Goal: Transaction & Acquisition: Purchase product/service

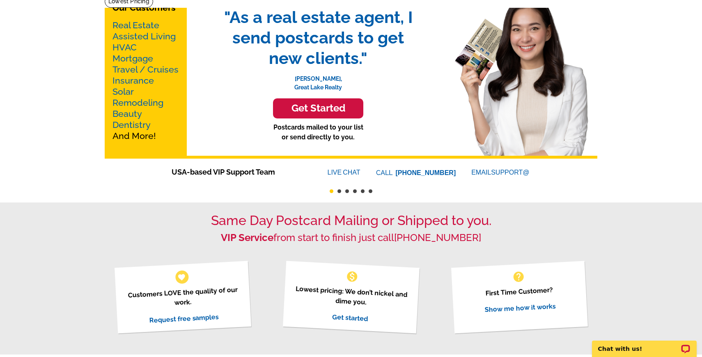
scroll to position [35, 0]
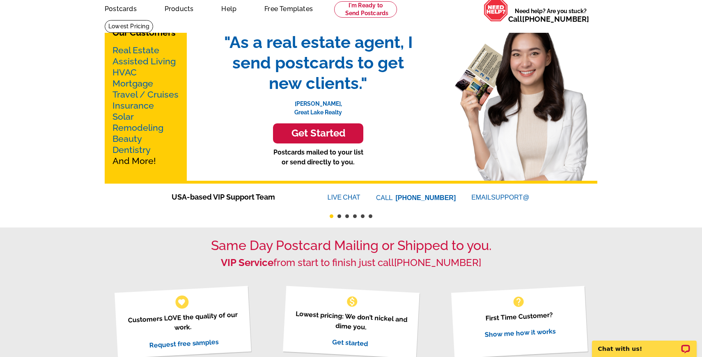
click at [149, 50] on link "Real Estate" at bounding box center [135, 50] width 47 height 10
click at [302, 129] on h3 "Get Started" at bounding box center [318, 134] width 70 height 12
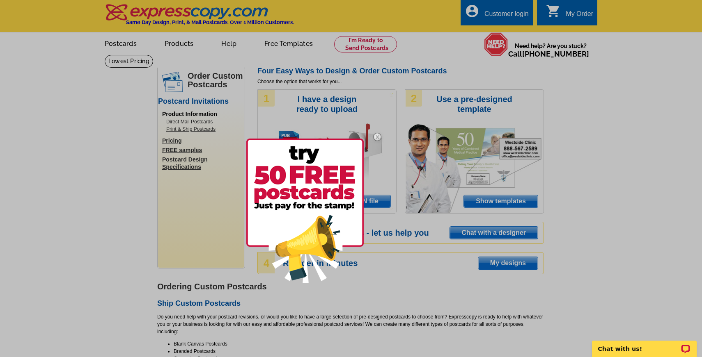
click at [374, 137] on img at bounding box center [377, 137] width 24 height 24
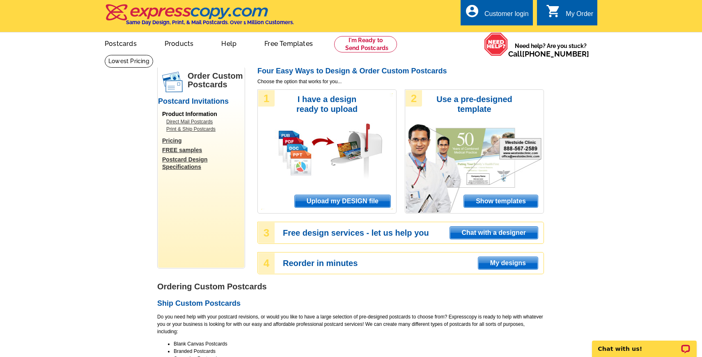
click at [501, 199] on span "Show templates" at bounding box center [501, 201] width 74 height 12
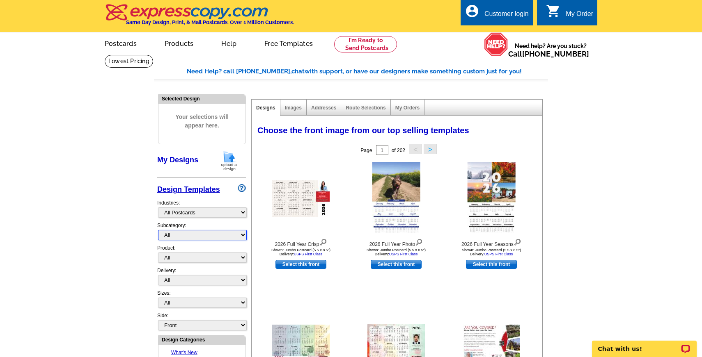
click at [219, 233] on select "All" at bounding box center [202, 235] width 89 height 10
click at [158, 230] on select "All" at bounding box center [202, 235] width 89 height 10
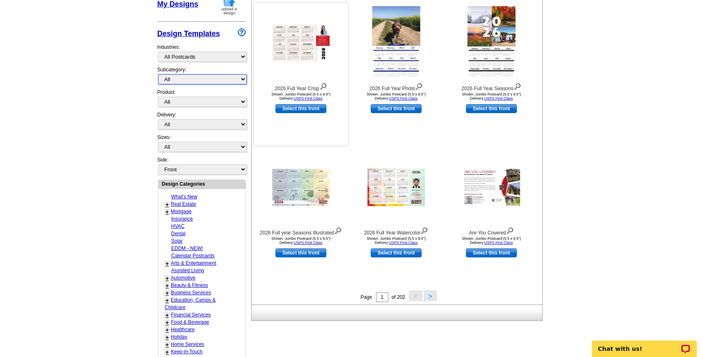
scroll to position [161, 0]
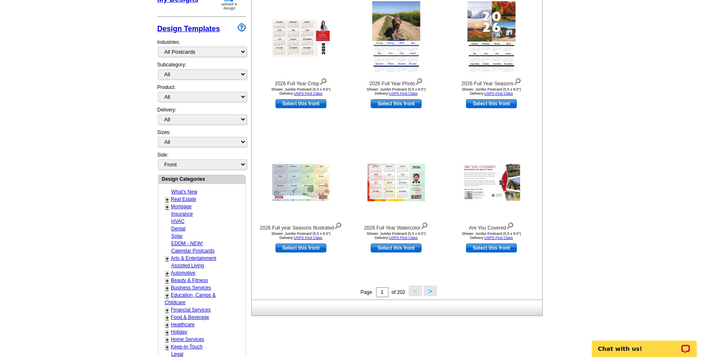
click at [430, 293] on button ">" at bounding box center [429, 291] width 13 height 10
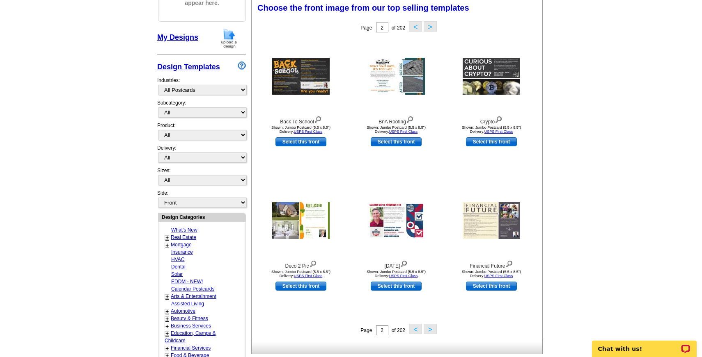
scroll to position [121, 0]
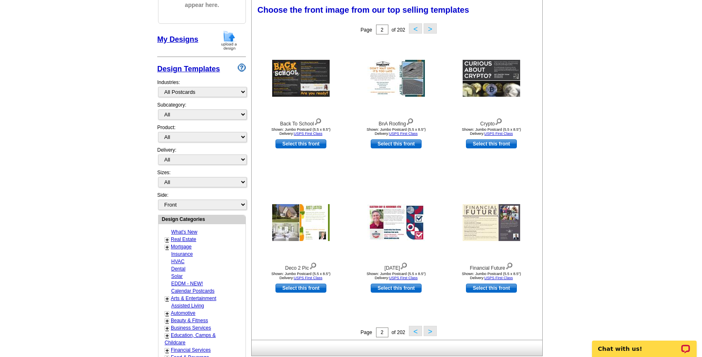
click at [191, 239] on link "Real Estate" at bounding box center [183, 240] width 25 height 6
select select "785"
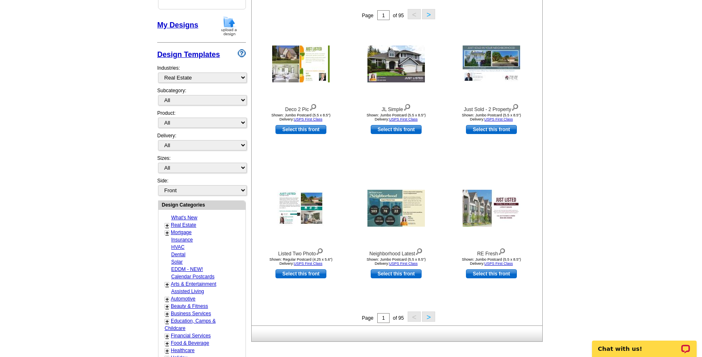
scroll to position [0, 0]
